Goal: Communication & Community: Answer question/provide support

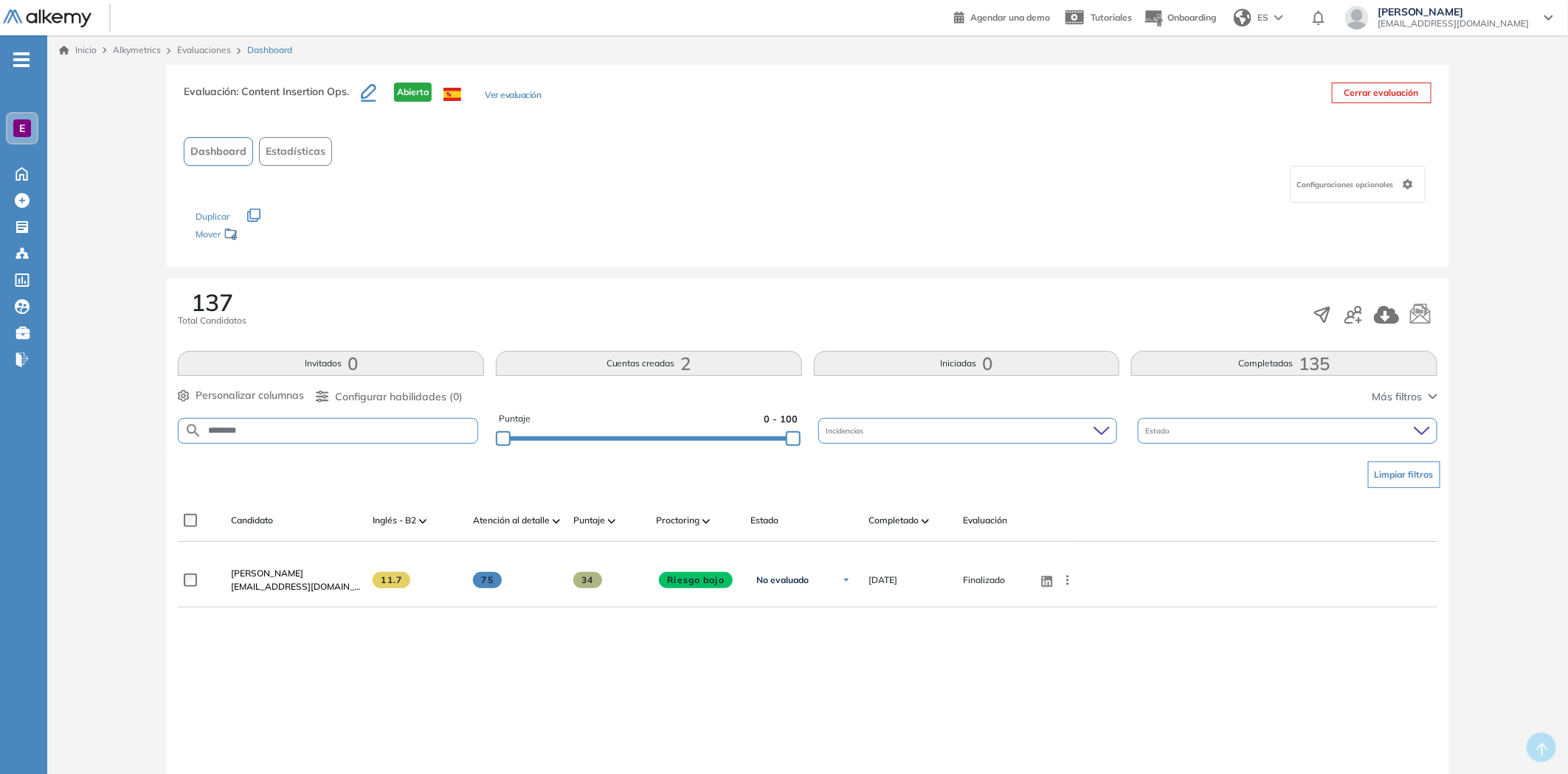
click at [265, 49] on span "Dashboard" at bounding box center [269, 50] width 45 height 13
click at [19, 176] on icon at bounding box center [21, 174] width 11 height 12
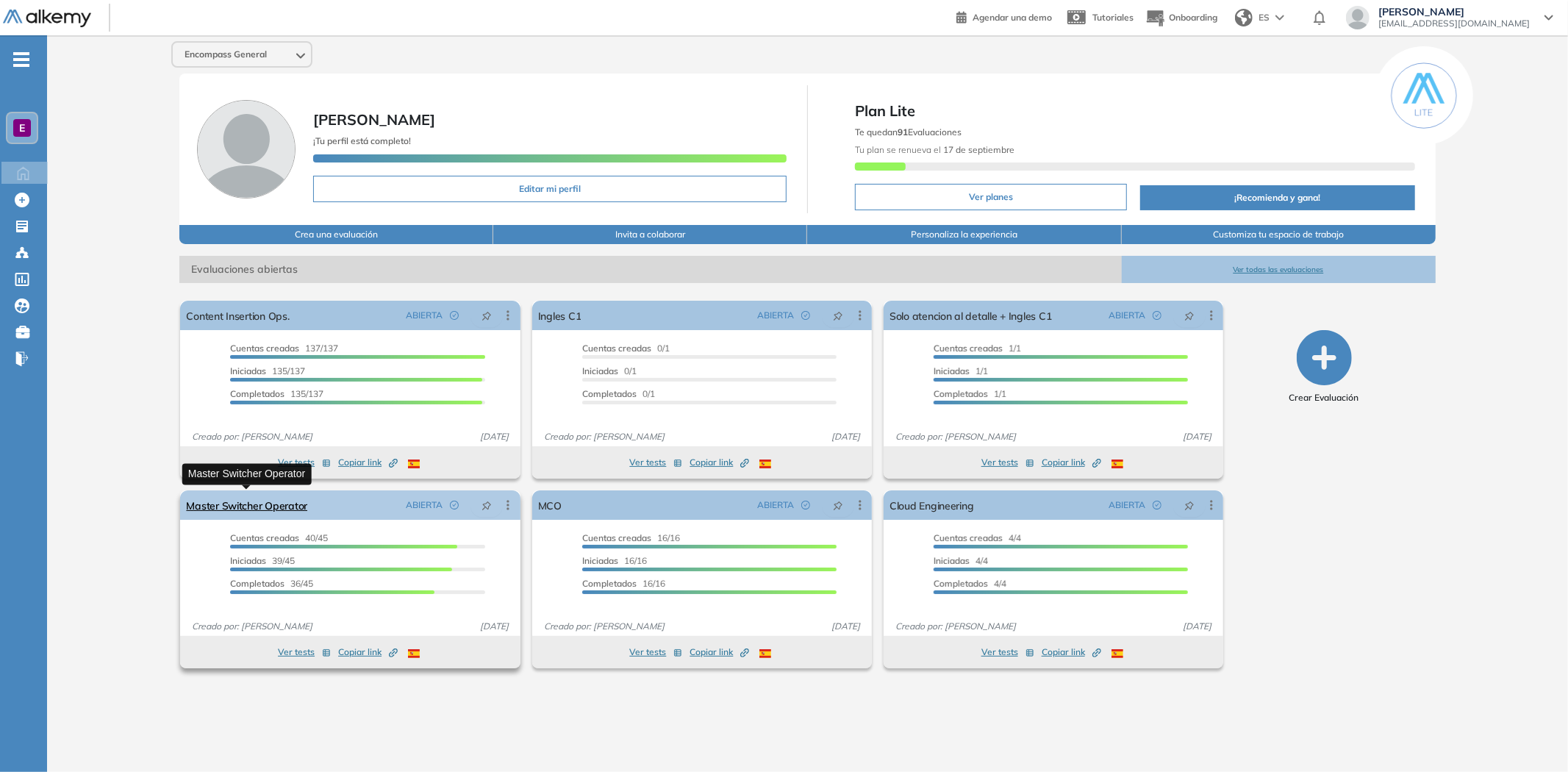
click at [275, 477] on link "Master Switcher Operator" at bounding box center [247, 505] width 122 height 30
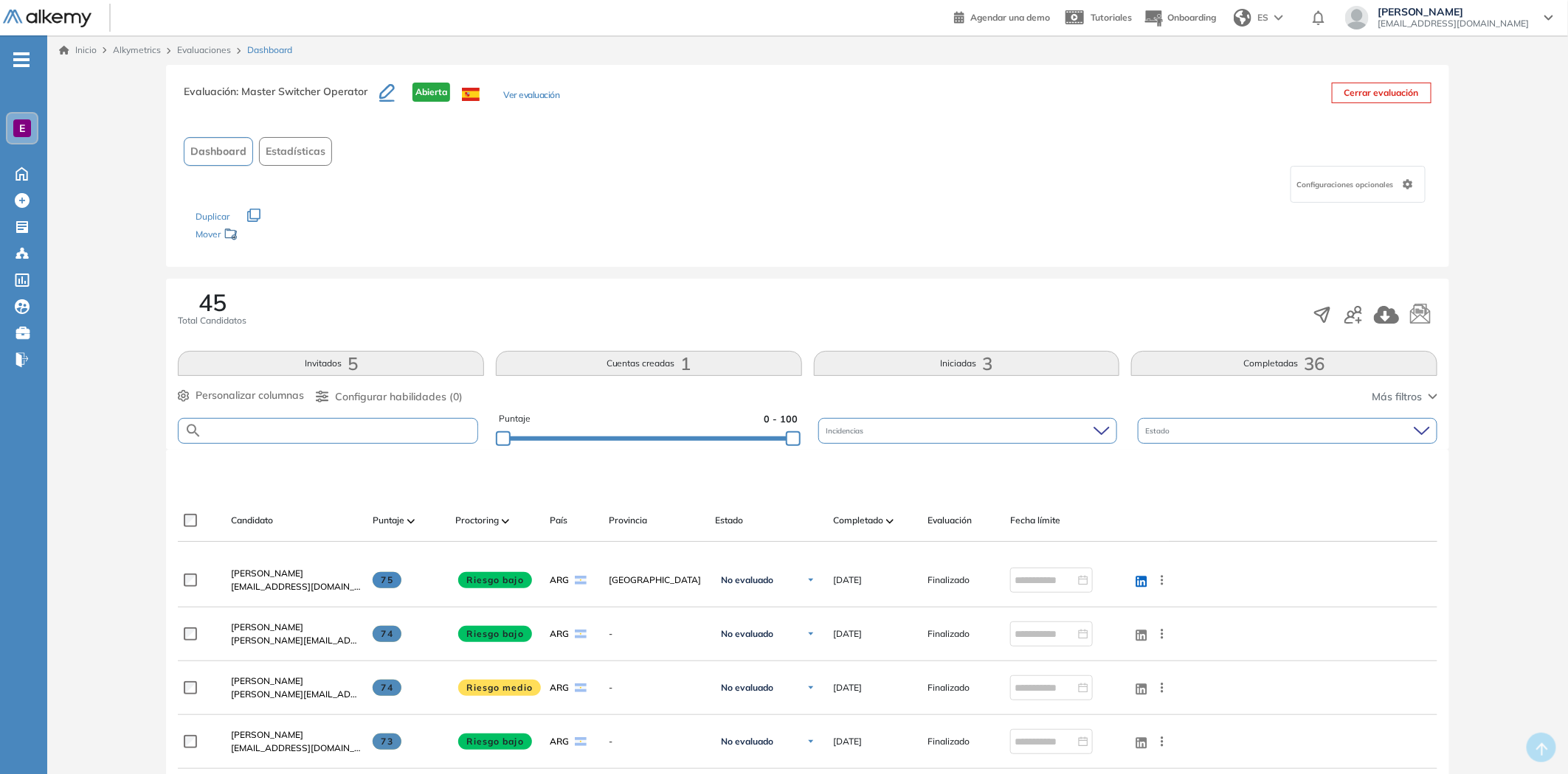
click at [310, 428] on input "text" at bounding box center [339, 431] width 275 height 11
type input "**********"
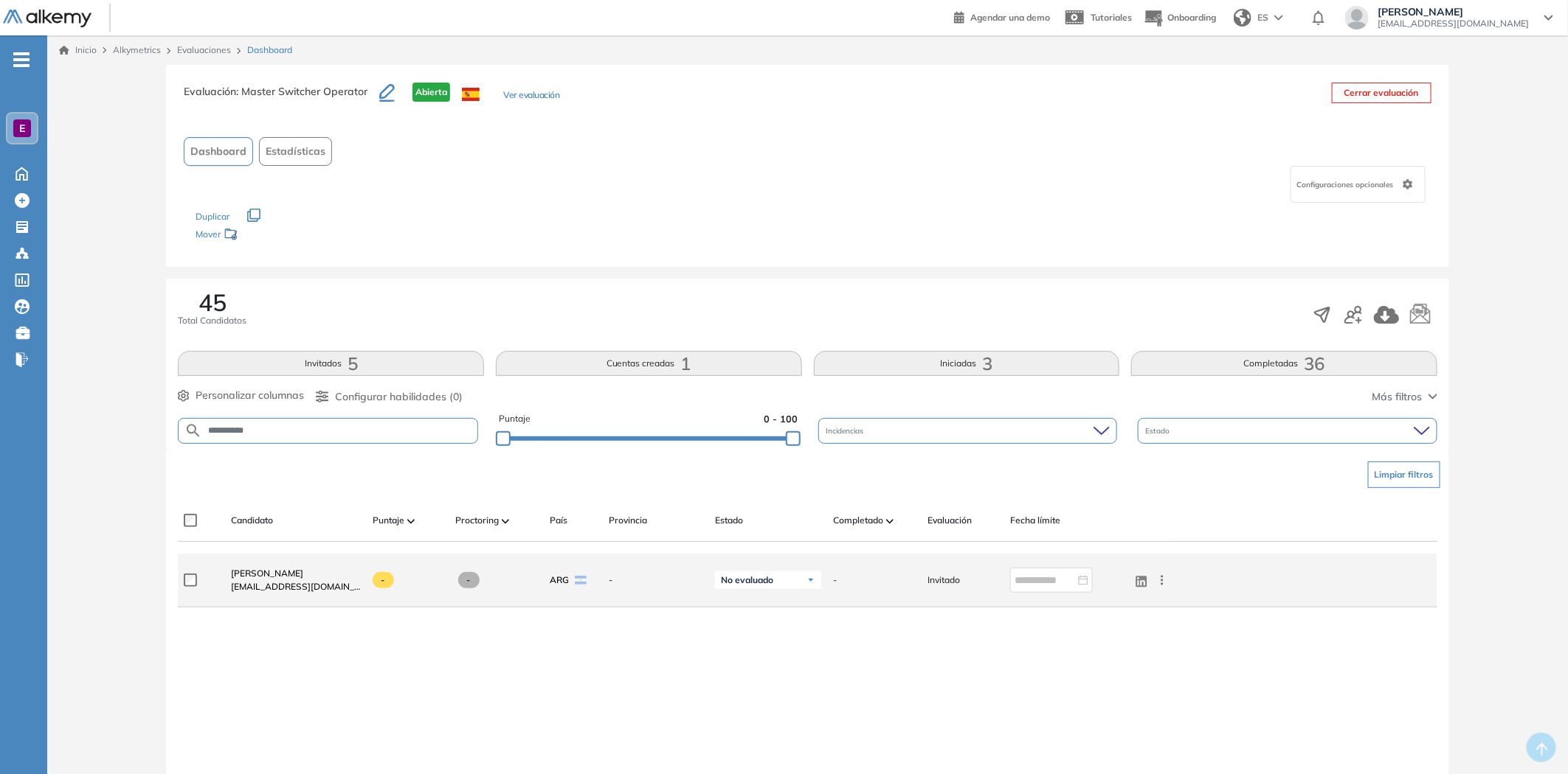
click at [1043, 478] on icon at bounding box center [1162, 580] width 15 height 15
click at [1043, 478] on span "Ver perfil" at bounding box center [1109, 608] width 46 height 13
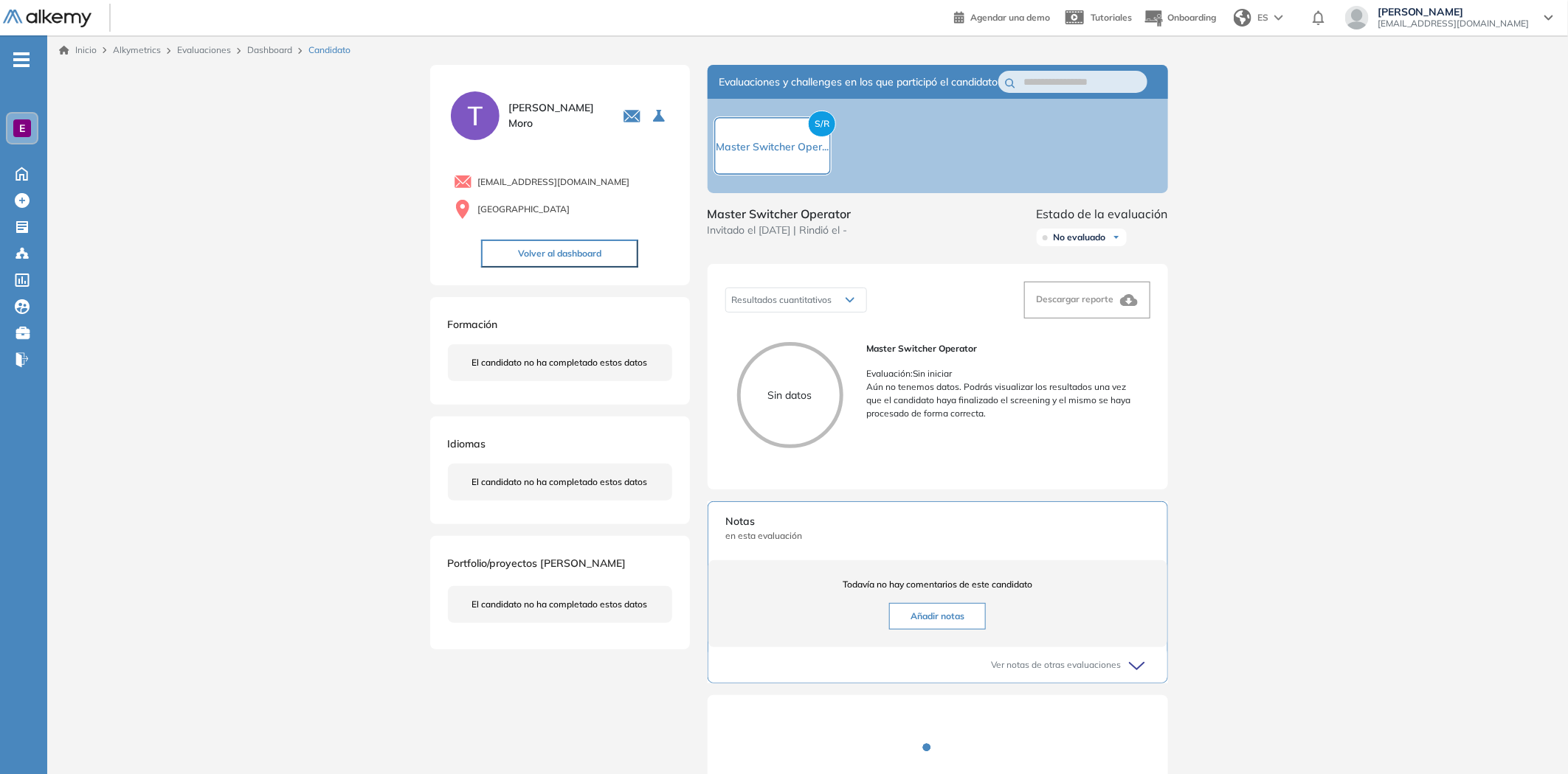
click at [1033, 402] on p "Aún no tenemos datos. Podrás visualizar los resultados una vez que el candidato…" at bounding box center [1002, 400] width 271 height 39
click at [1014, 459] on div "Master Switcher Operator Evaluación : Sin iniciar Aún no tenemos datos. Podrás …" at bounding box center [1002, 401] width 271 height 118
drag, startPoint x: 874, startPoint y: 366, endPoint x: 998, endPoint y: 403, distance: 129.4
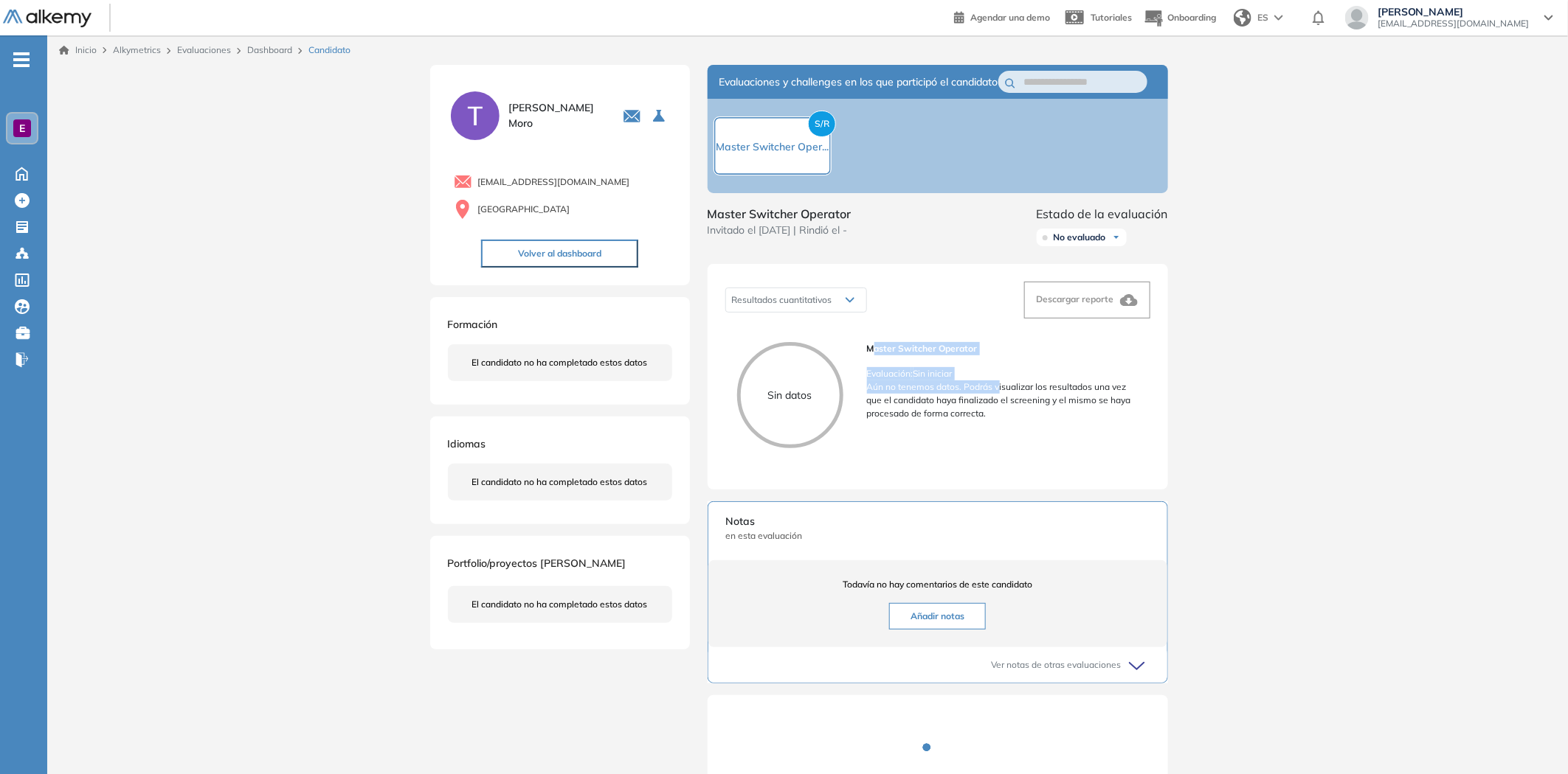
click at [998, 403] on div "Master Switcher Operator Evaluación : Sin iniciar Aún no tenemos datos. Podrás …" at bounding box center [1002, 381] width 271 height 78
click at [998, 404] on p "Aún no tenemos datos. Podrás visualizar los resultados una vez que el candidato…" at bounding box center [1002, 400] width 271 height 39
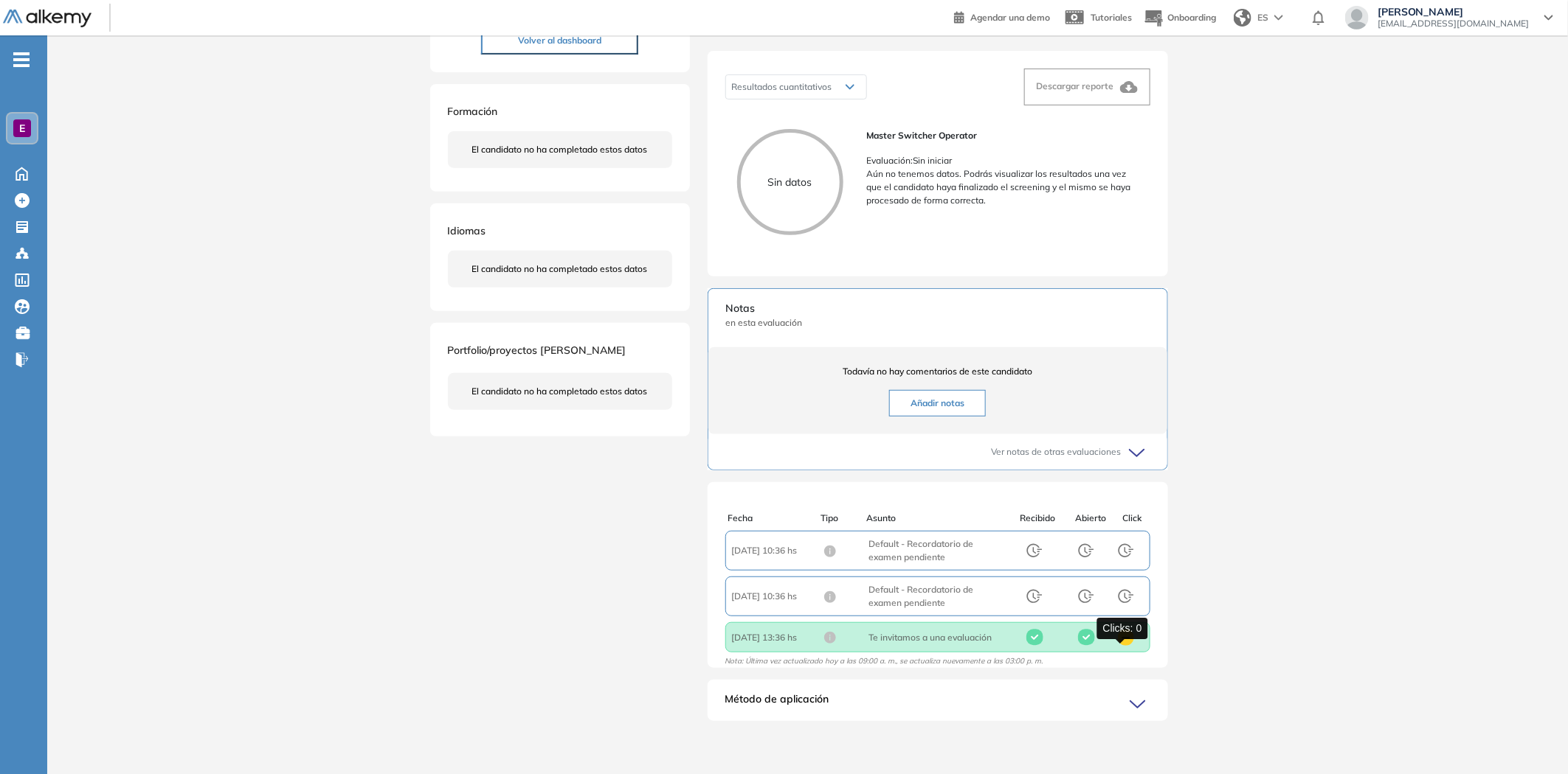
scroll to position [3, 0]
click at [1043, 478] on icon at bounding box center [1140, 706] width 21 height 21
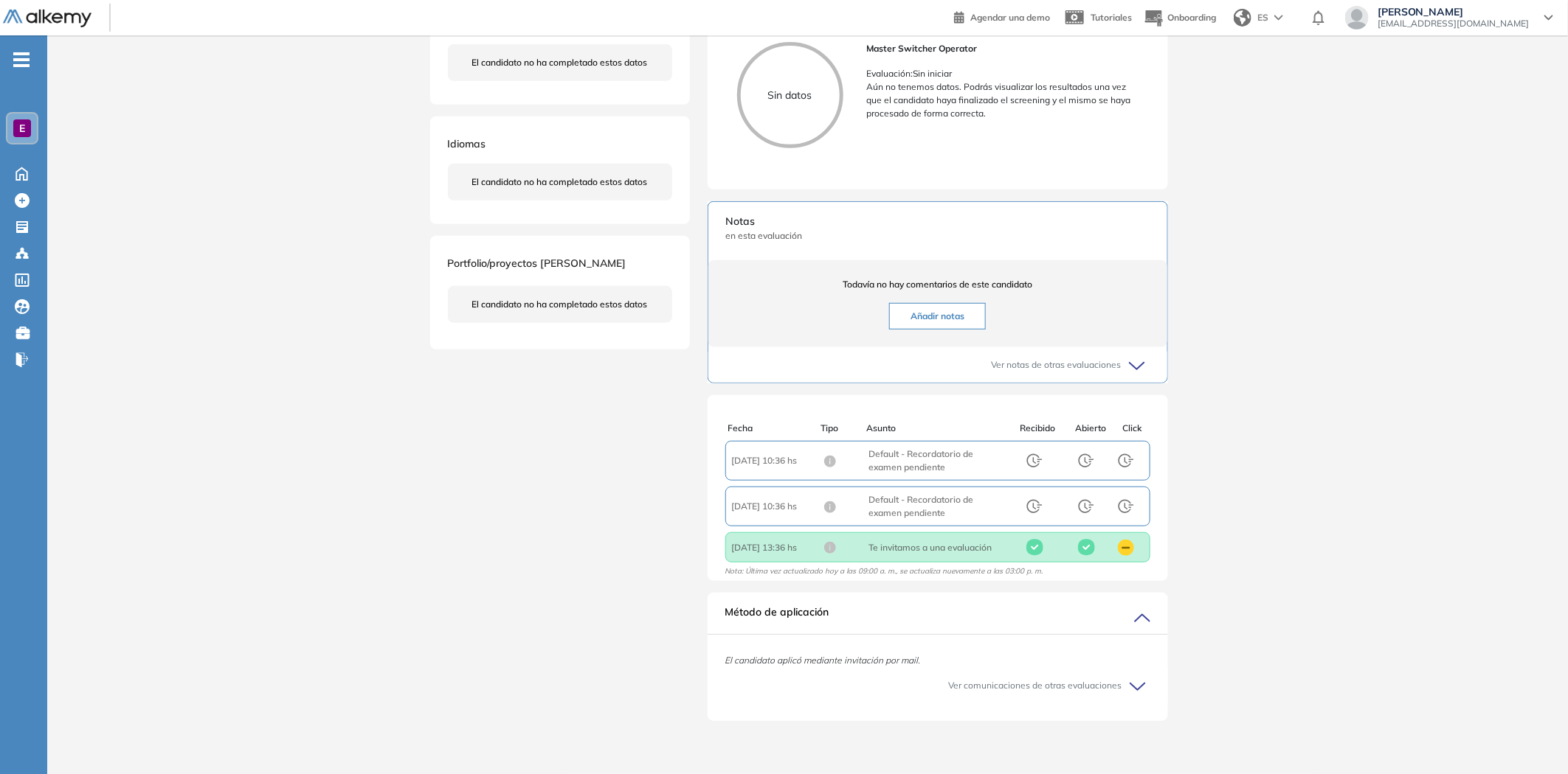
scroll to position [0, 0]
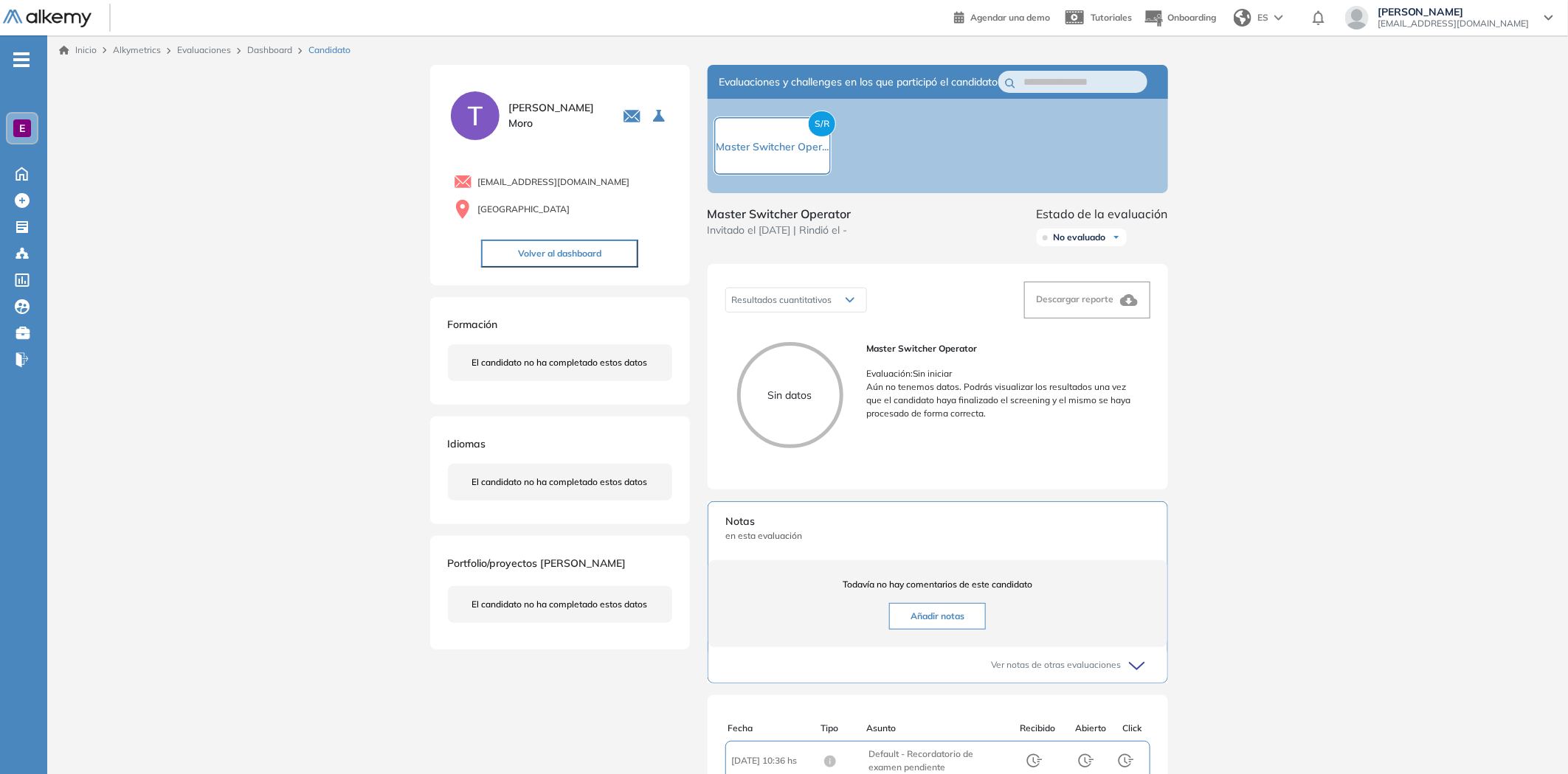
click at [550, 263] on button "Volver al dashboard" at bounding box center [559, 254] width 157 height 28
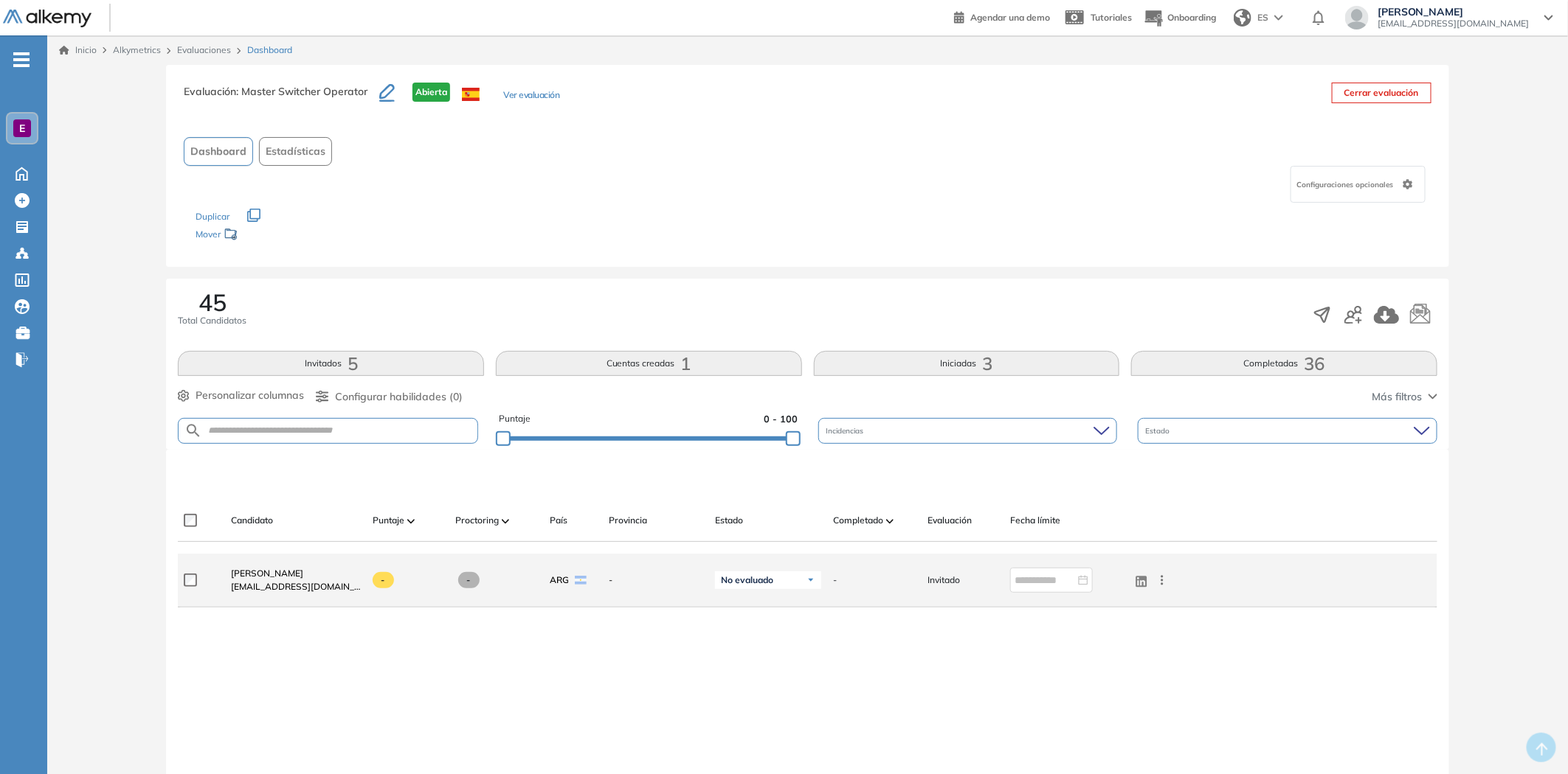
click at [1043, 478] on icon at bounding box center [1162, 580] width 15 height 15
click at [1043, 478] on button "Enviar email" at bounding box center [1098, 627] width 130 height 24
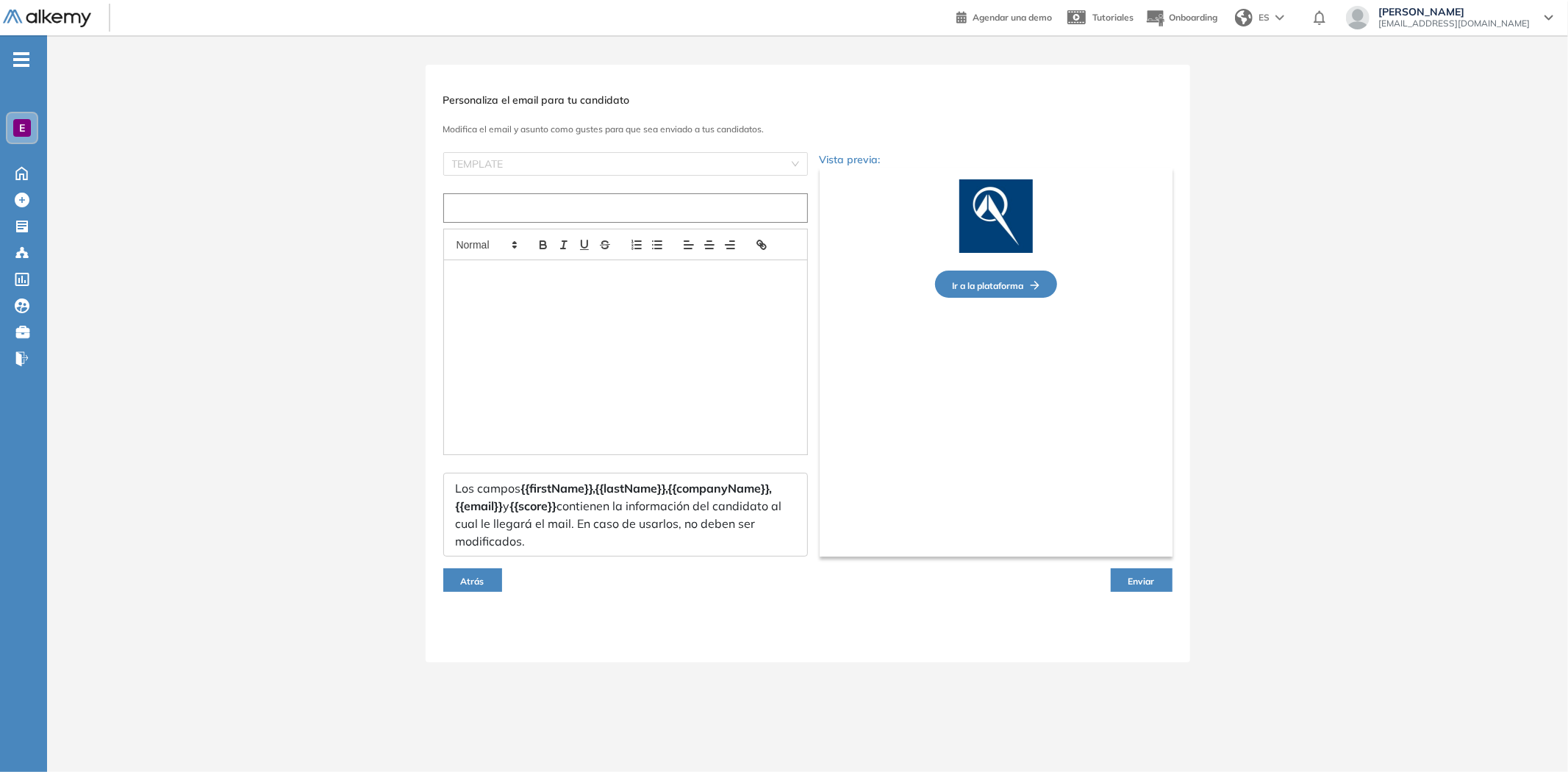
click at [563, 207] on input "text" at bounding box center [626, 208] width 365 height 30
click at [579, 163] on input "search" at bounding box center [620, 164] width 337 height 22
click at [570, 187] on div "Invitación a evaluación" at bounding box center [625, 193] width 347 height 16
type input "**********"
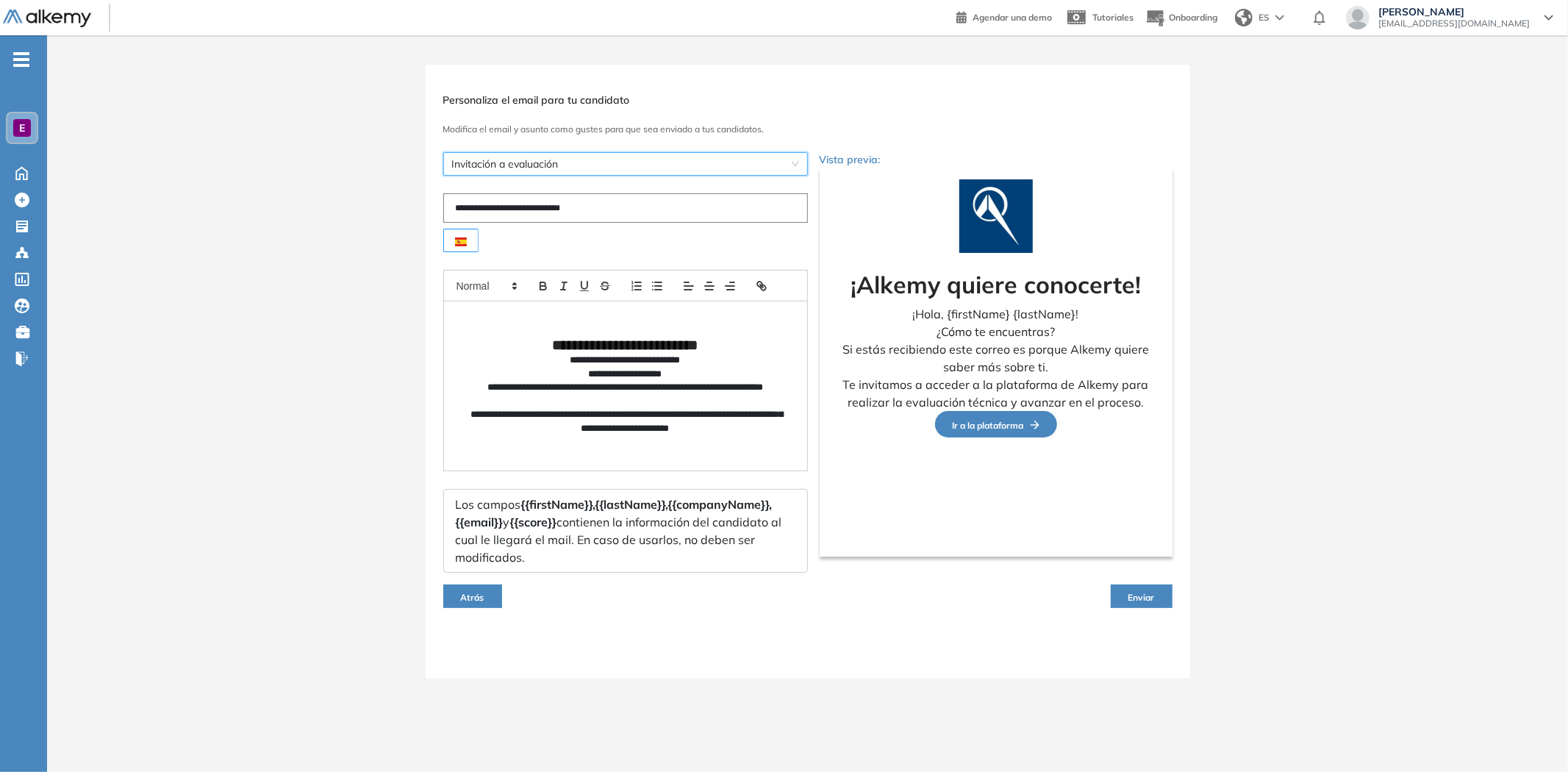
click at [1040, 477] on span "Enviar" at bounding box center [1142, 597] width 26 height 11
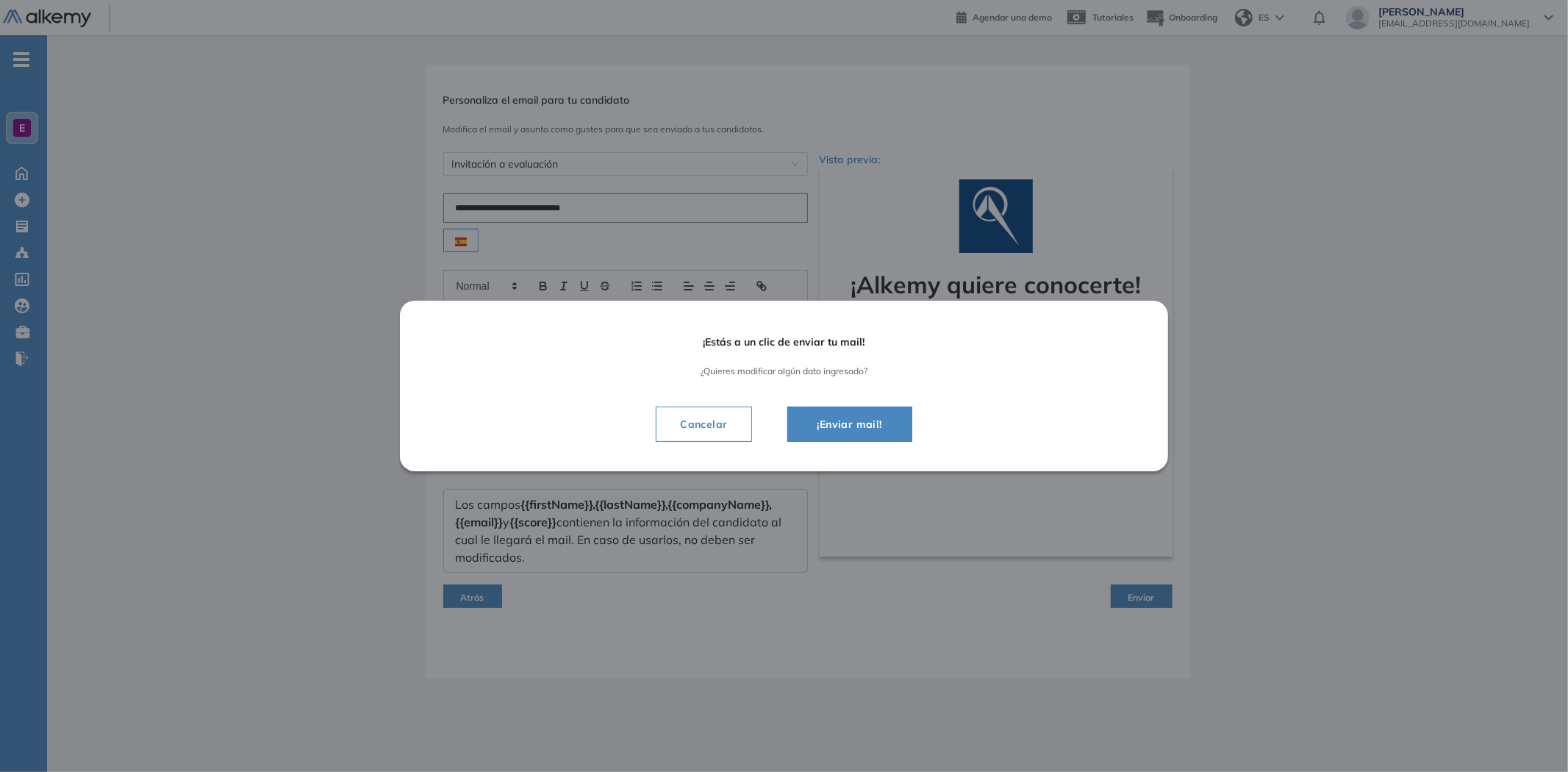
click at [869, 427] on span "¡Enviar mail!" at bounding box center [850, 425] width 88 height 18
